Goal: Browse casually: Explore the website without a specific task or goal

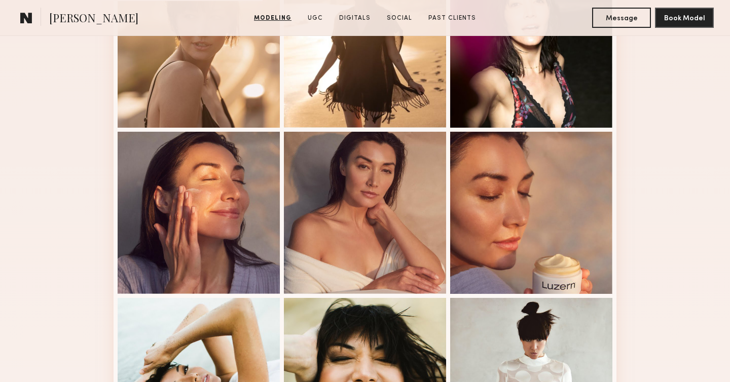
scroll to position [967, 0]
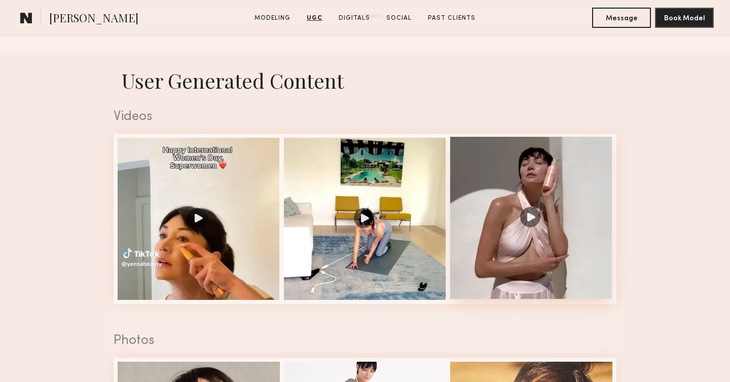
click at [532, 171] on div at bounding box center [531, 218] width 162 height 162
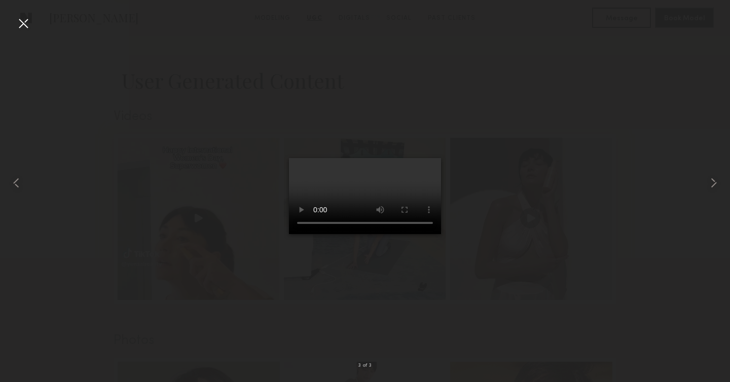
click at [18, 26] on div at bounding box center [23, 23] width 16 height 16
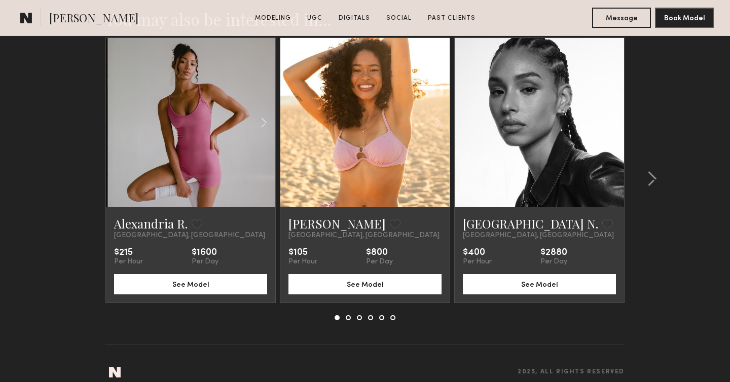
scroll to position [2920, 0]
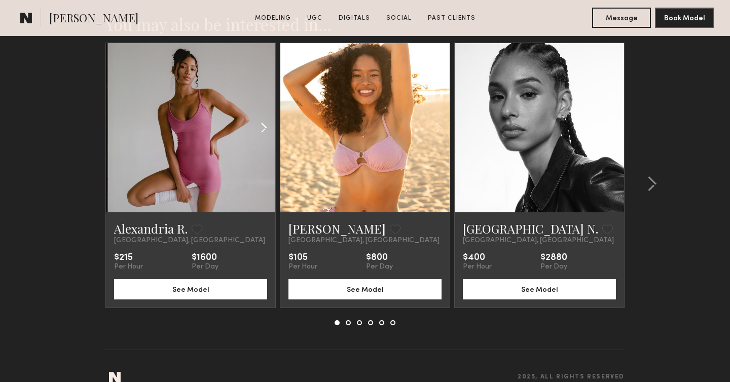
click at [266, 122] on common-icon at bounding box center [264, 127] width 15 height 19
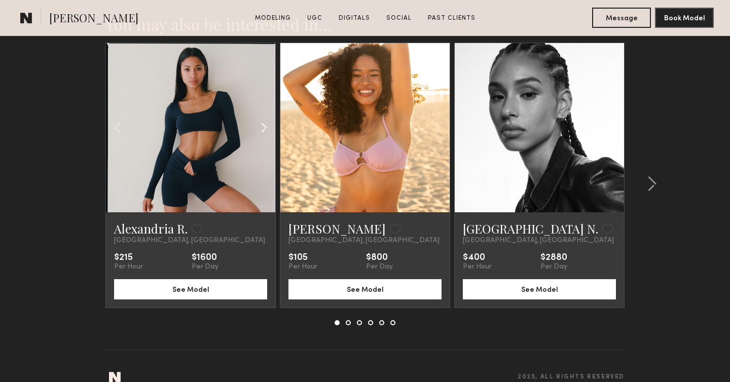
click at [266, 123] on common-icon at bounding box center [264, 127] width 15 height 19
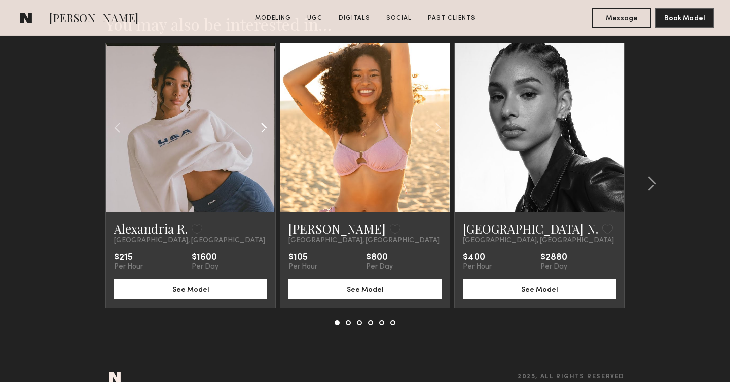
click at [266, 124] on common-icon at bounding box center [264, 127] width 15 height 19
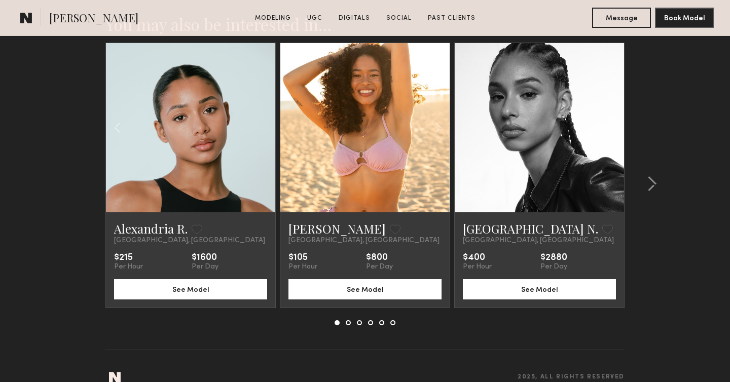
click at [616, 130] on common-icon at bounding box center [612, 127] width 15 height 19
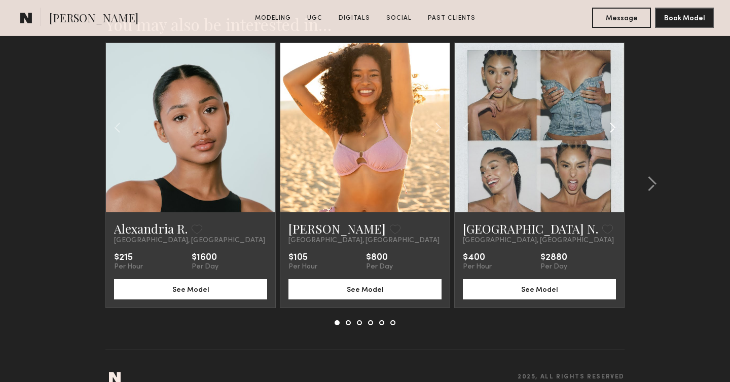
click at [616, 130] on common-icon at bounding box center [612, 127] width 15 height 19
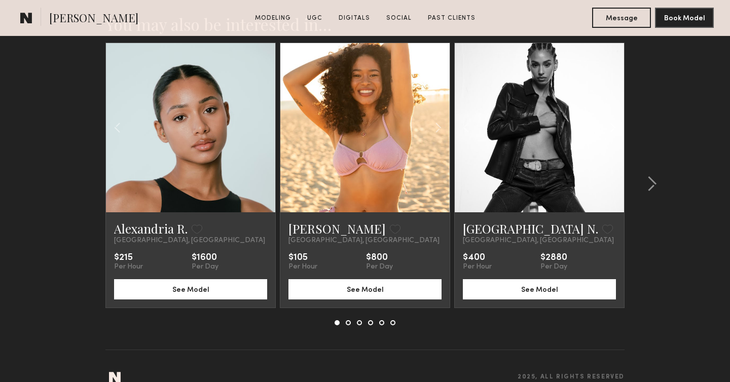
click at [616, 130] on common-icon at bounding box center [612, 127] width 15 height 19
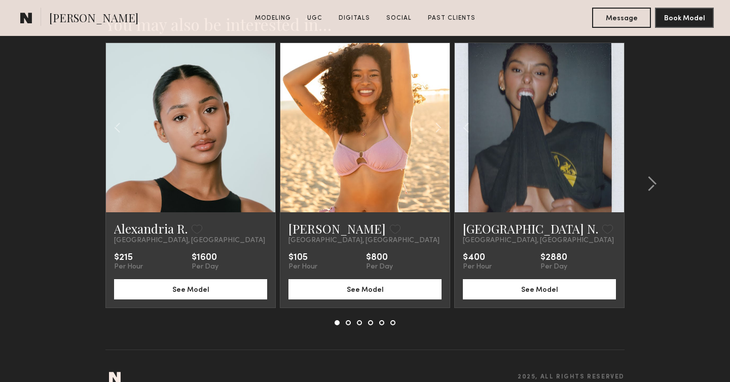
click at [616, 130] on div at bounding box center [539, 127] width 169 height 169
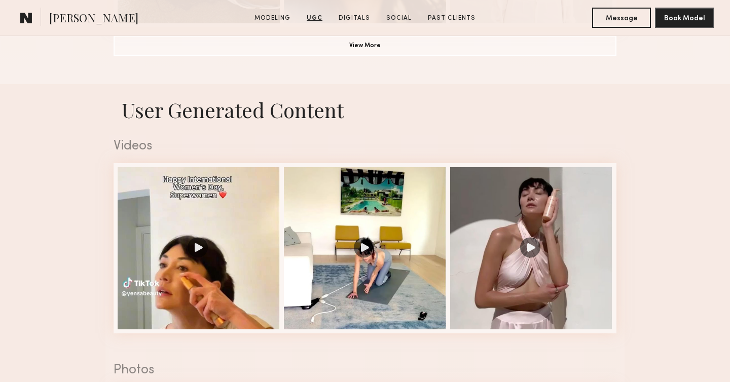
scroll to position [1397, 0]
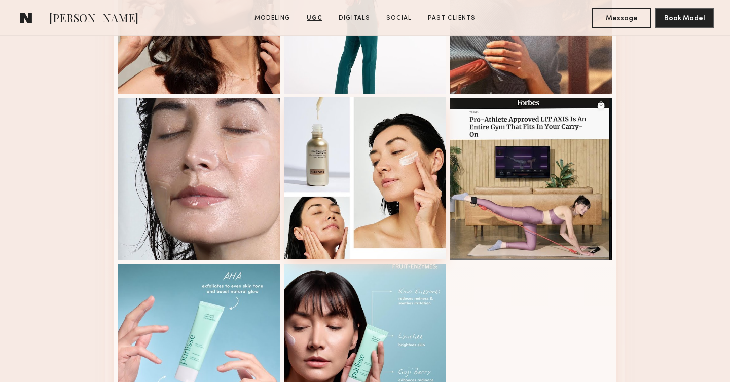
click at [360, 194] on div at bounding box center [365, 178] width 162 height 162
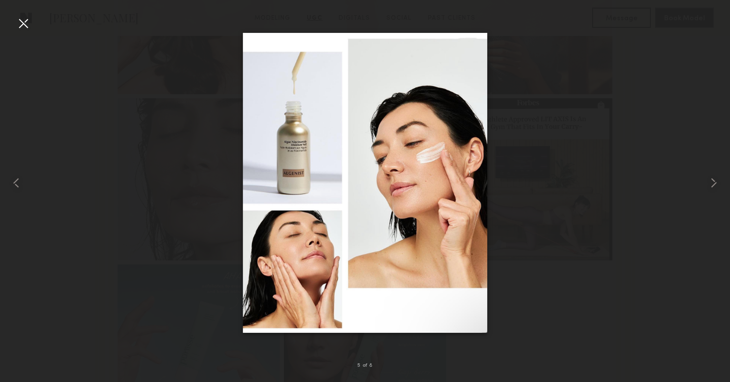
click at [31, 23] on div at bounding box center [365, 183] width 730 height 334
click at [19, 27] on div at bounding box center [23, 23] width 16 height 16
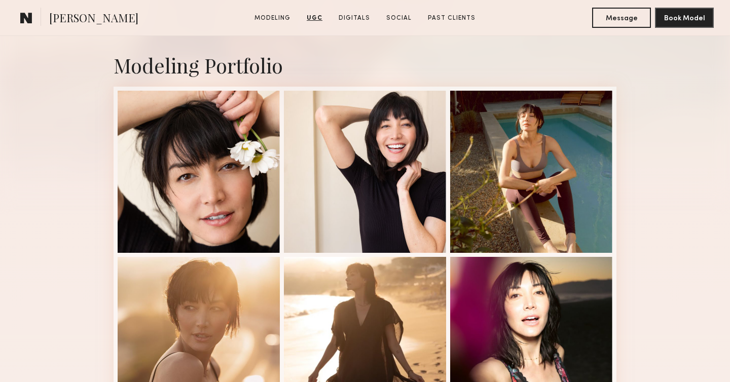
scroll to position [0, 0]
